Goal: Transaction & Acquisition: Download file/media

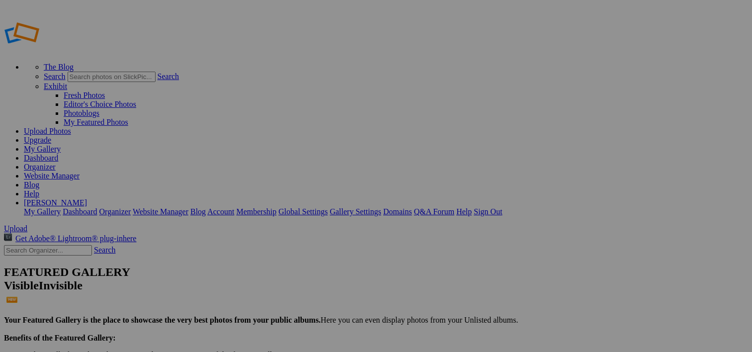
scroll to position [740, 0]
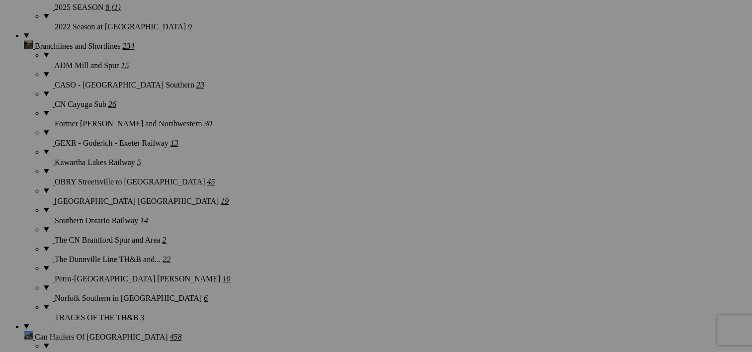
click at [0, 0] on button at bounding box center [0, 0] width 0 height 0
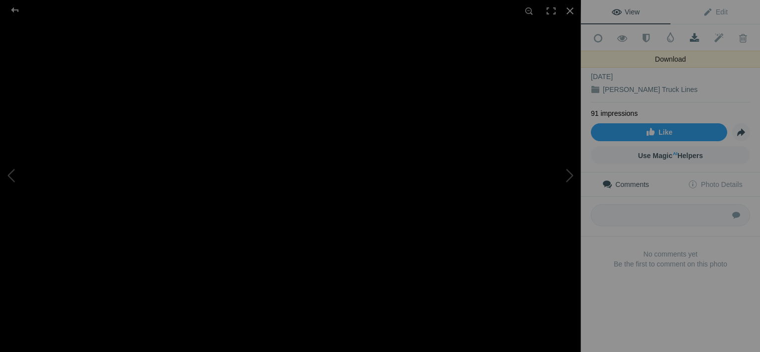
click at [687, 33] on span at bounding box center [694, 38] width 24 height 10
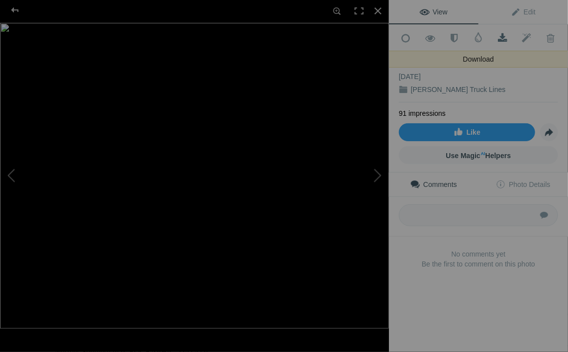
click at [497, 39] on span at bounding box center [502, 38] width 24 height 10
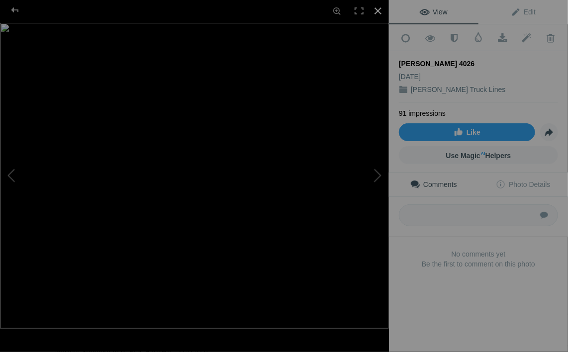
click at [379, 9] on div at bounding box center [378, 11] width 22 height 22
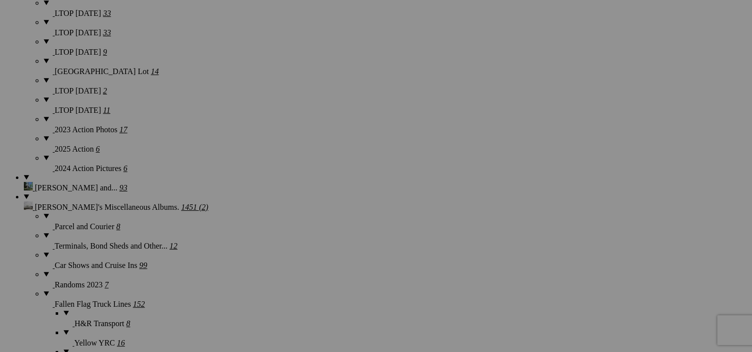
scroll to position [2841, 0]
